Goal: Find specific page/section: Locate a particular part of the current website

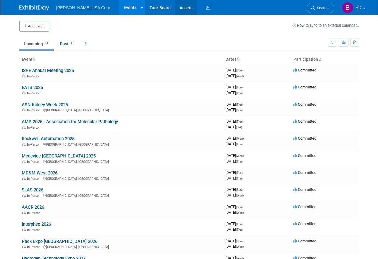
click at [175, 5] on link "Assets" at bounding box center [186, 7] width 22 height 15
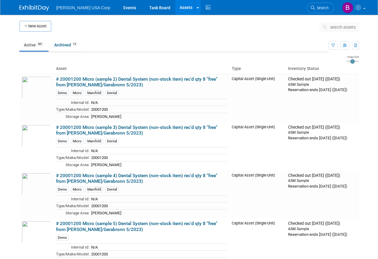
click at [346, 27] on span "search assets" at bounding box center [343, 27] width 26 height 5
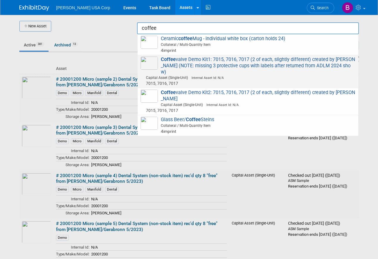
click at [221, 65] on span "Coffee valve Demo Kit1: 7015, 7016, 7017 (2 of each, slightly different) create…" at bounding box center [247, 72] width 215 height 30
type input "Coffee valve Demo Kit1: 7015, 7016, 7017 (2 of each, slightly different) create…"
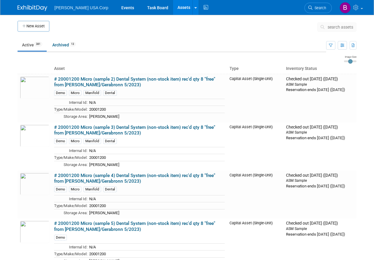
click at [332, 26] on span "search assets" at bounding box center [341, 27] width 26 height 5
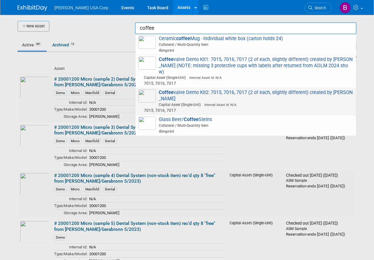
click at [192, 90] on span "Coffee valve Demo Kit2: 7015, 7016, 7017 (2 of each, slightly different) create…" at bounding box center [246, 102] width 215 height 24
type input "Coffee valve Demo Kit2: 7015, 7016, 7017 (2 of each, slightly different) create…"
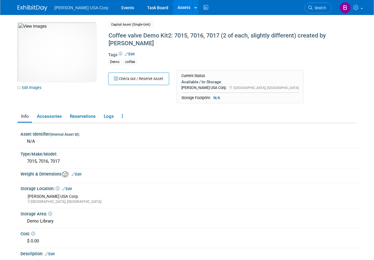
click at [78, 101] on div "10051475-10725212-8fce0840-f210-4d33-aa7a-f0fba19680b5.jpg Edit Images Capital …" at bounding box center [187, 64] width 348 height 84
drag, startPoint x: 221, startPoint y: 19, endPoint x: 251, endPoint y: 13, distance: 30.5
click at [221, 20] on div "10051475-10725212-8fce0840-f210-4d33-aa7a-f0fba19680b5.jpg Edit Images Capital …" at bounding box center [187, 155] width 348 height 281
